Goal: Task Accomplishment & Management: Manage account settings

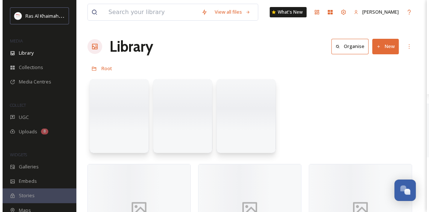
scroll to position [234, 0]
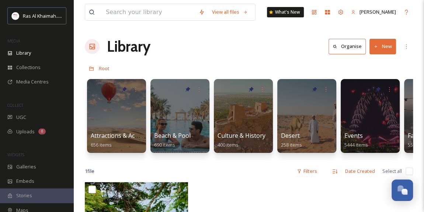
click at [379, 45] on button "New" at bounding box center [383, 46] width 27 height 15
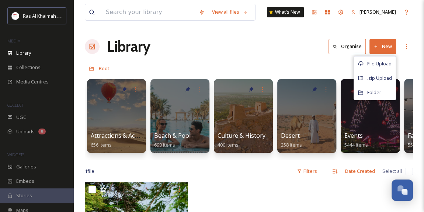
drag, startPoint x: 309, startPoint y: 55, endPoint x: 327, endPoint y: 36, distance: 26.4
click at [309, 54] on div "Library Organise New File Upload .zip Upload Folder" at bounding box center [249, 46] width 328 height 22
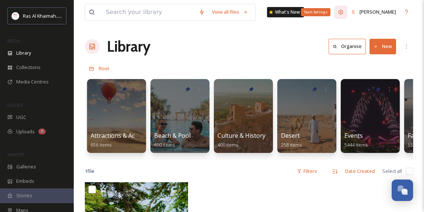
click at [344, 13] on icon at bounding box center [341, 12] width 6 height 6
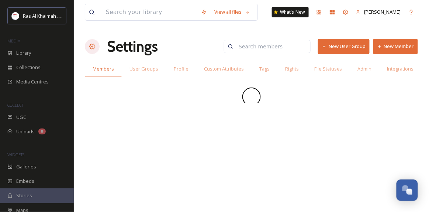
click at [399, 46] on button "New Member" at bounding box center [396, 46] width 45 height 15
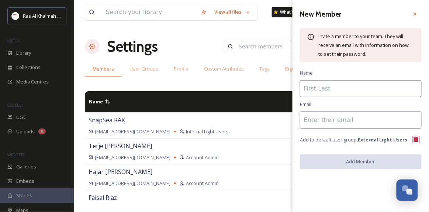
click at [323, 119] on input at bounding box center [361, 119] width 122 height 17
paste input "[PERSON_NAME][EMAIL_ADDRESS][DOMAIN_NAME]"
type input "[PERSON_NAME][EMAIL_ADDRESS][DOMAIN_NAME]"
click at [327, 85] on input at bounding box center [361, 88] width 122 height 17
paste input "[PERSON_NAME] R"
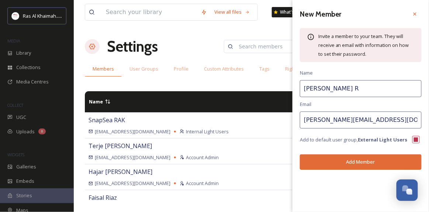
type input "[PERSON_NAME] R"
click at [330, 158] on button "Add Member" at bounding box center [361, 161] width 122 height 15
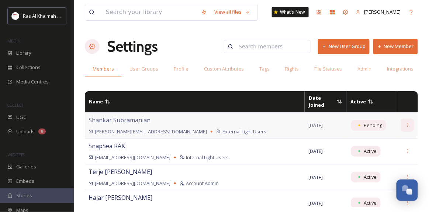
click at [401, 120] on div at bounding box center [407, 124] width 13 height 13
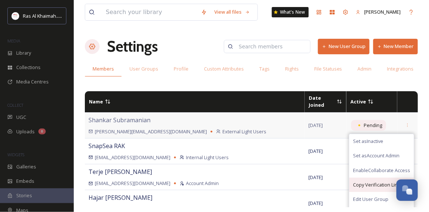
click at [372, 181] on span "Copy Verification Link" at bounding box center [376, 184] width 47 height 7
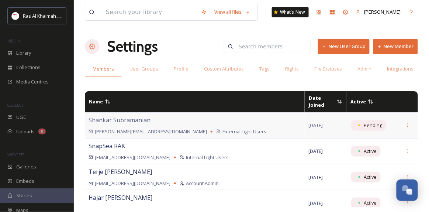
click at [384, 47] on button "New Member" at bounding box center [396, 46] width 45 height 15
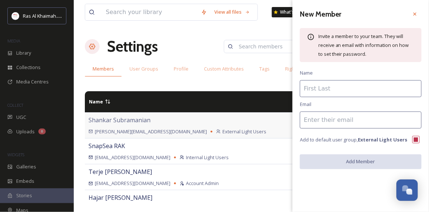
click at [326, 121] on input at bounding box center [361, 119] width 122 height 17
paste input "[EMAIL_ADDRESS][DOMAIN_NAME]"
type input "[EMAIL_ADDRESS][DOMAIN_NAME]"
click at [332, 83] on input at bounding box center [361, 88] width 122 height 17
paste input "Gokulnath V K"
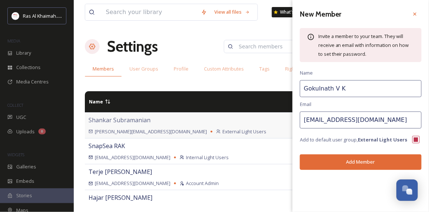
type input "Gokulnath V K"
click at [334, 162] on button "Add Member" at bounding box center [361, 161] width 122 height 15
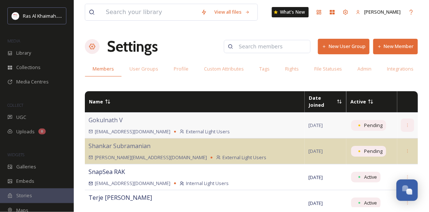
click at [403, 119] on div at bounding box center [407, 124] width 13 height 13
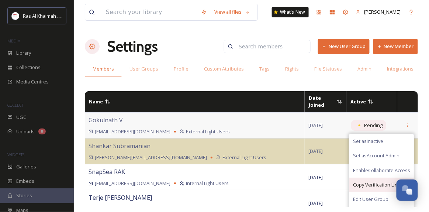
click at [378, 181] on span "Copy Verification Link" at bounding box center [376, 184] width 47 height 7
